Goal: Navigation & Orientation: Find specific page/section

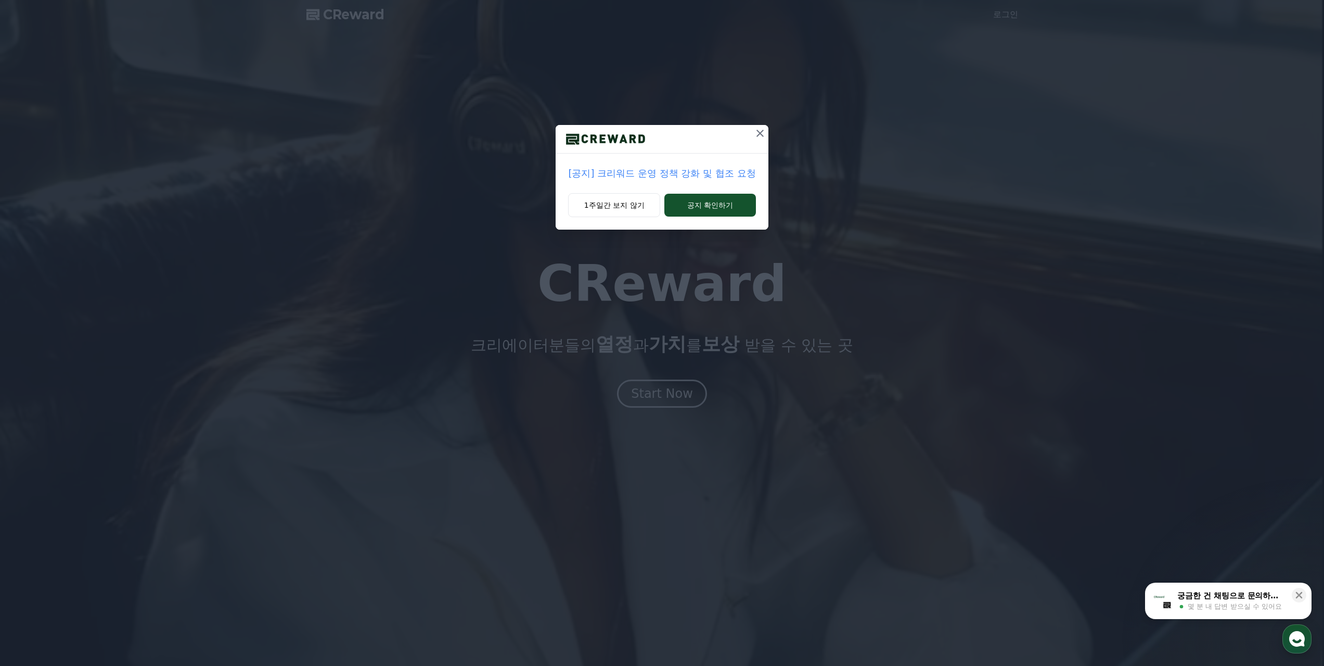
click at [666, 175] on p "[공지] 크리워드 운영 정책 강화 및 협조 요청" at bounding box center [661, 173] width 187 height 15
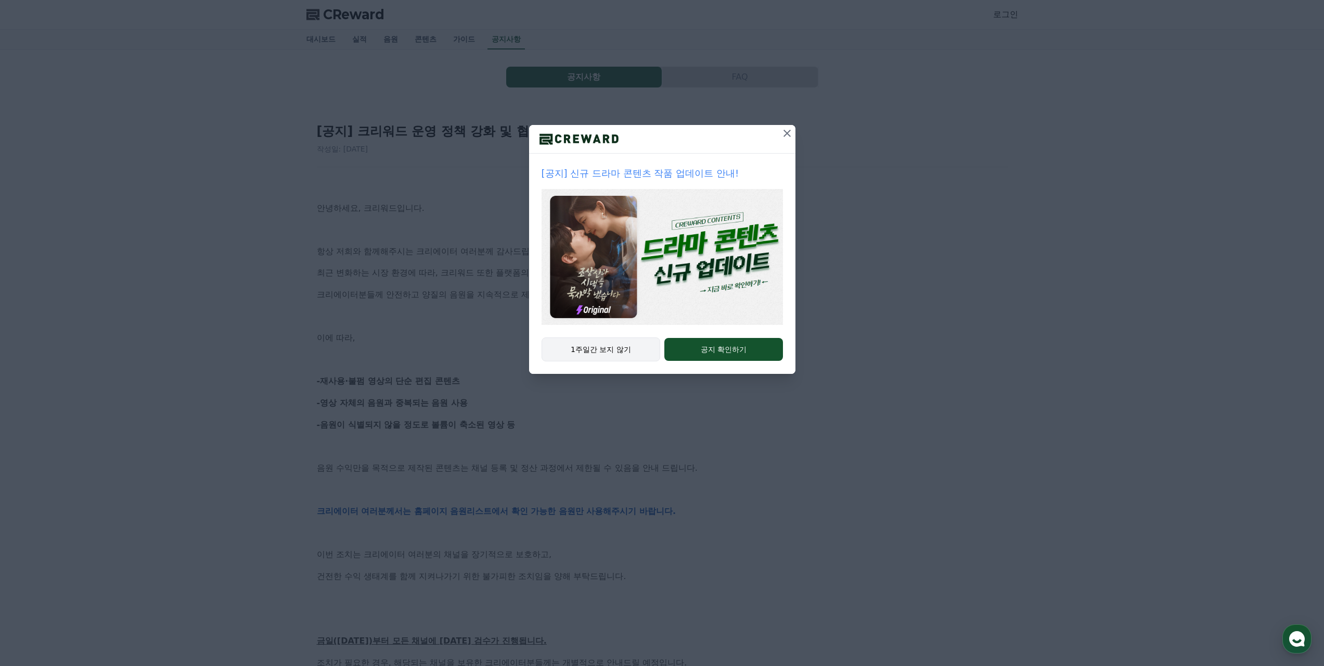
click at [571, 344] on button "1주일간 보지 않기" at bounding box center [601, 349] width 119 height 24
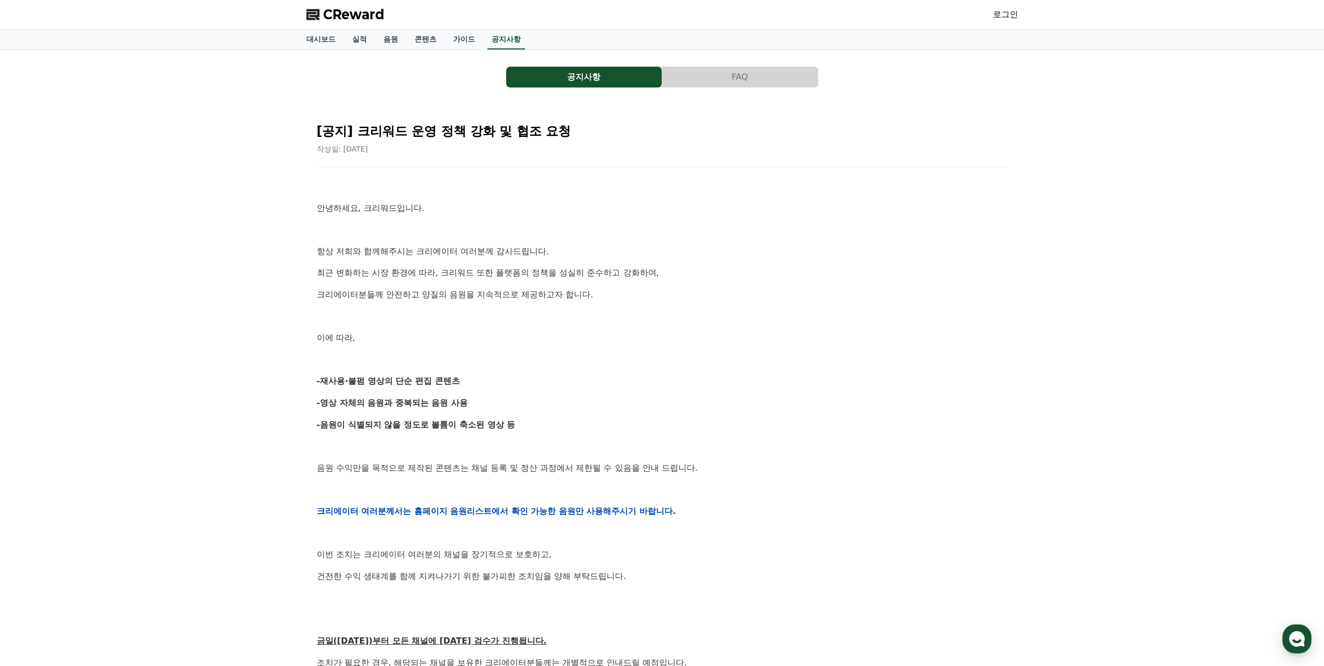
click at [488, 42] on link "공지사항" at bounding box center [506, 40] width 37 height 20
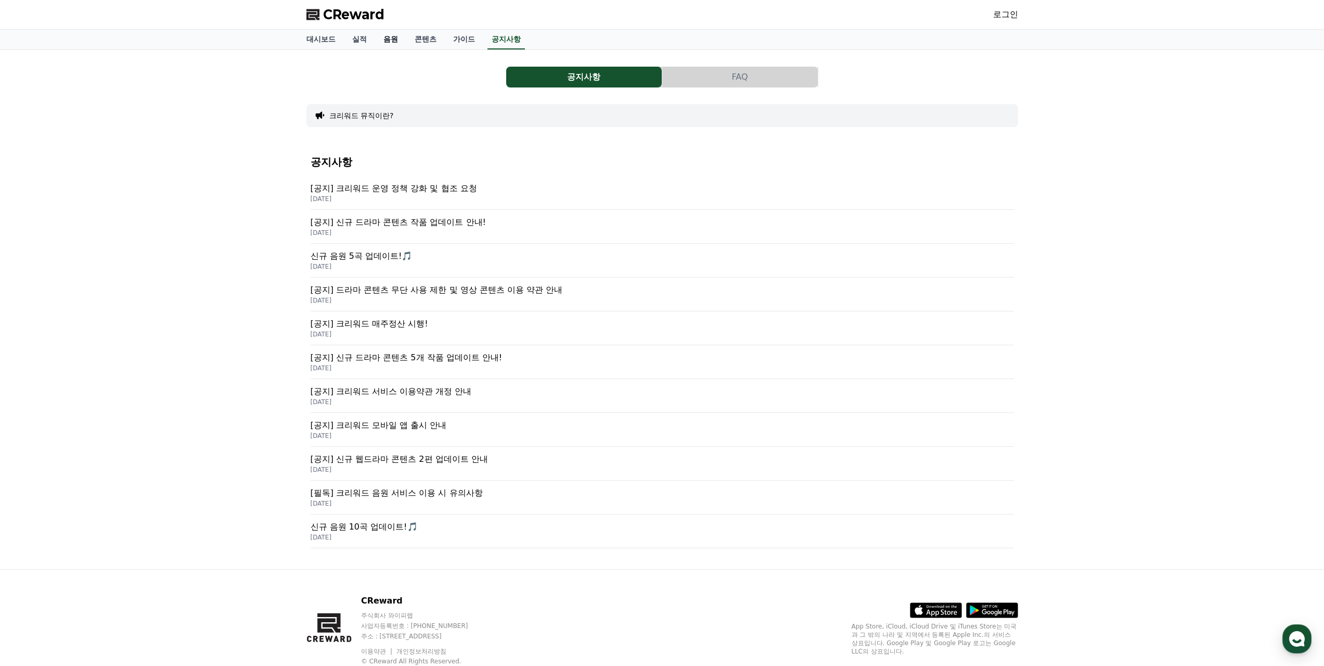
click at [380, 38] on link "음원" at bounding box center [390, 40] width 31 height 20
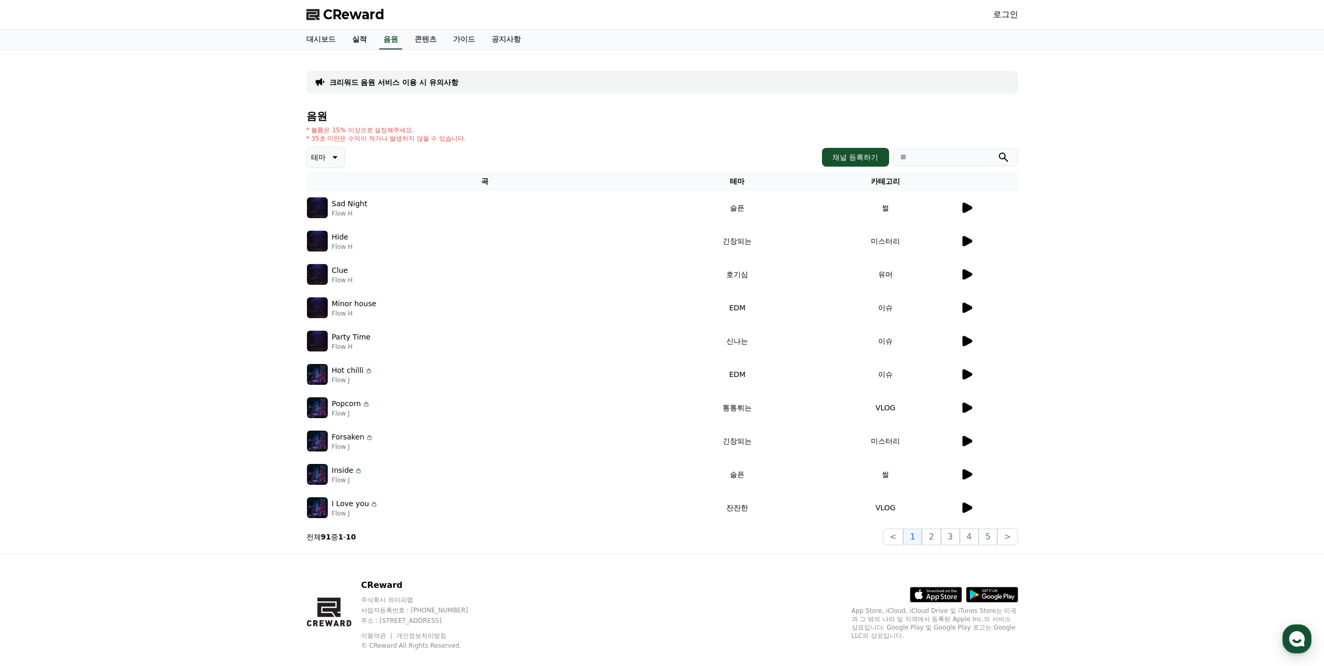
click at [349, 38] on link "실적" at bounding box center [359, 40] width 31 height 20
